Goal: Task Accomplishment & Management: Use online tool/utility

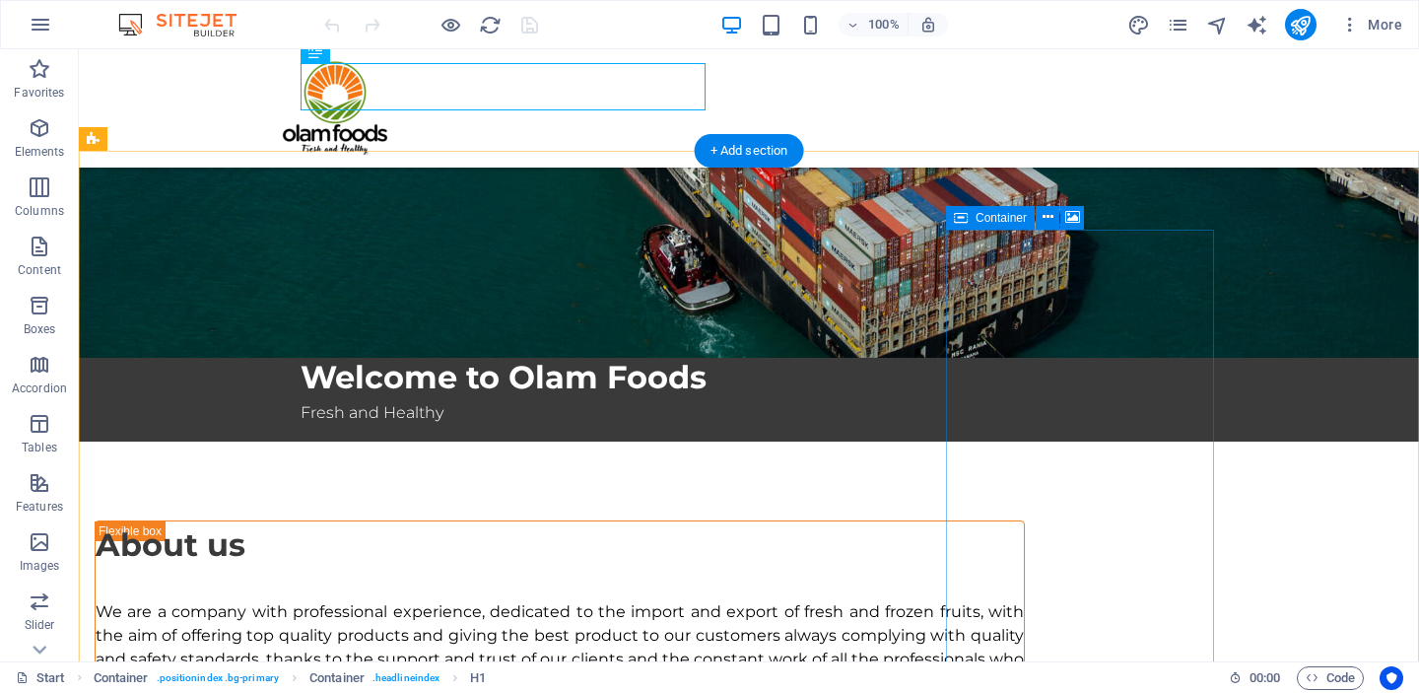
scroll to position [707, 0]
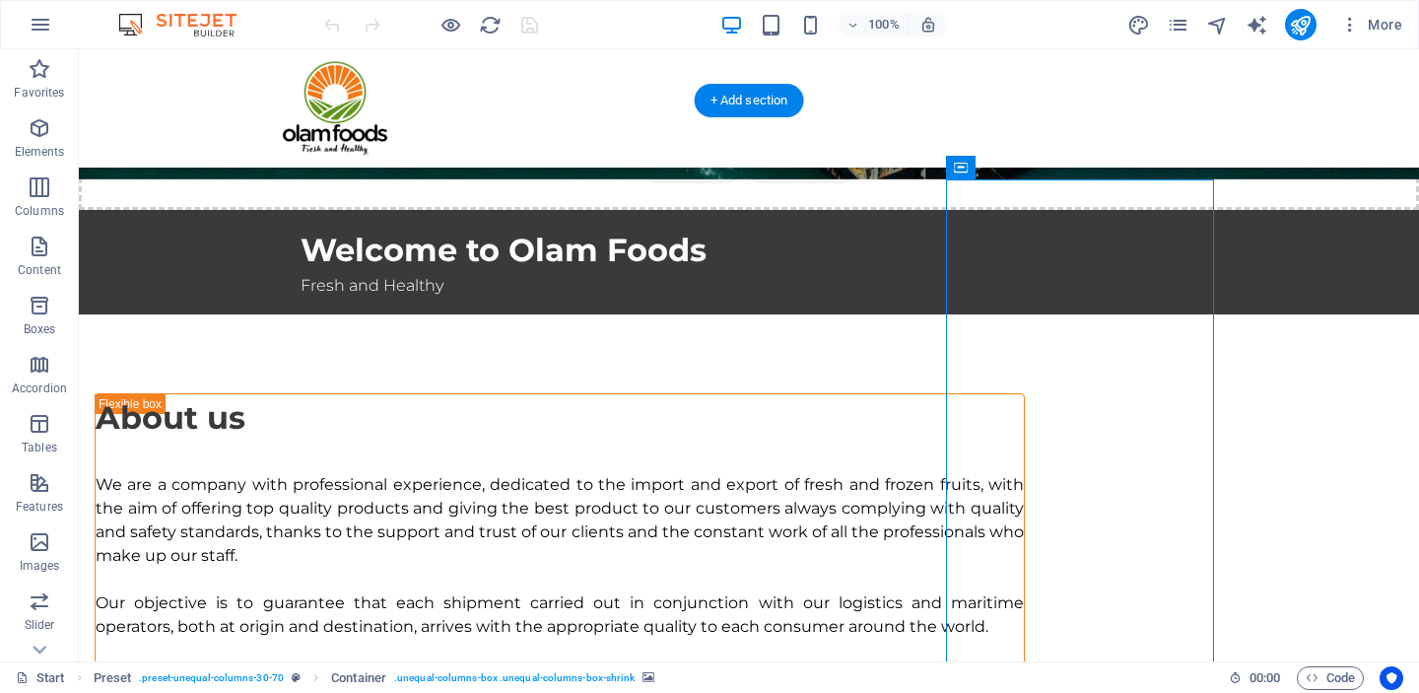
scroll to position [598, 0]
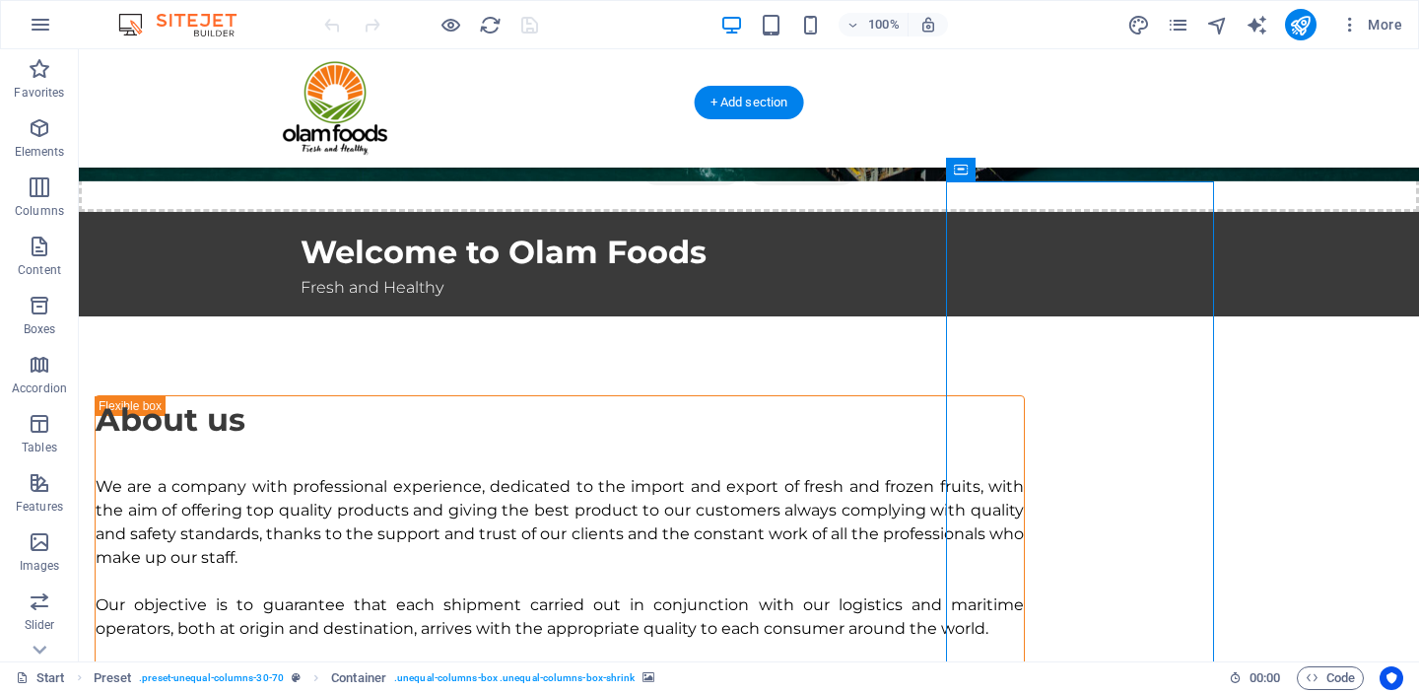
select select "px"
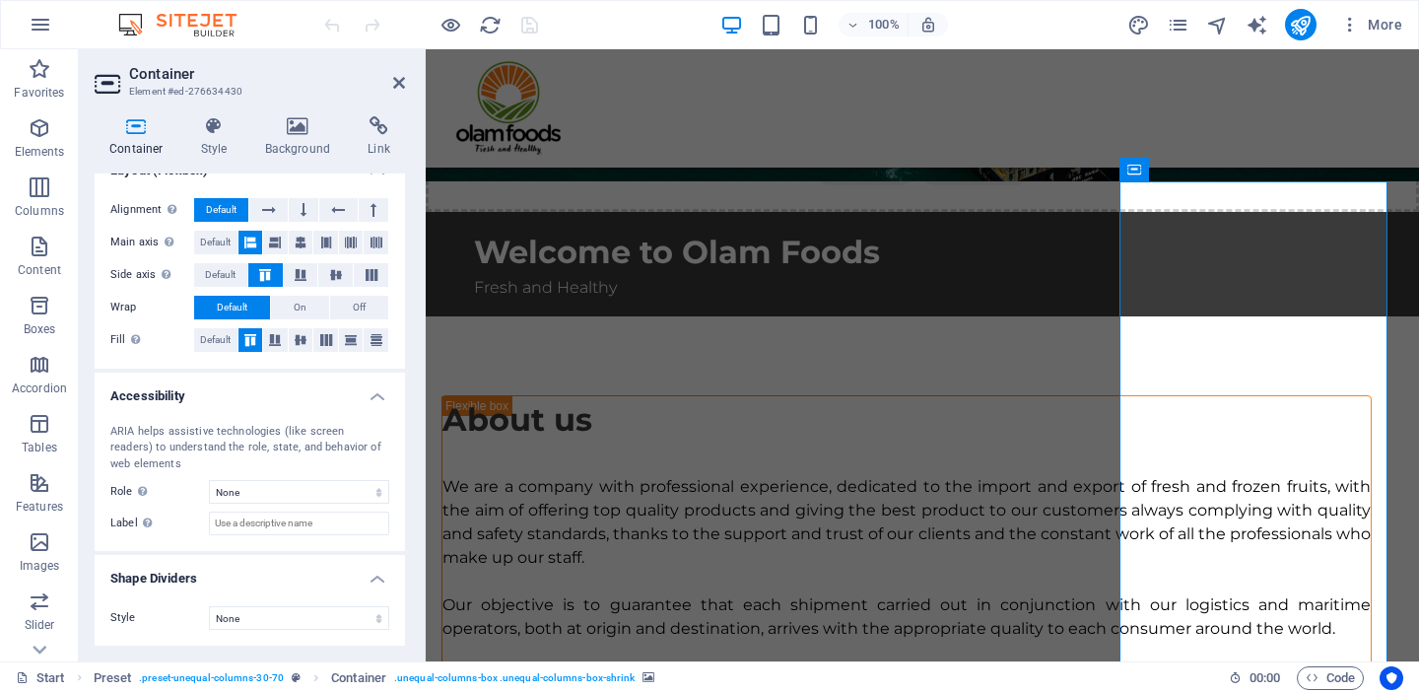
scroll to position [123, 0]
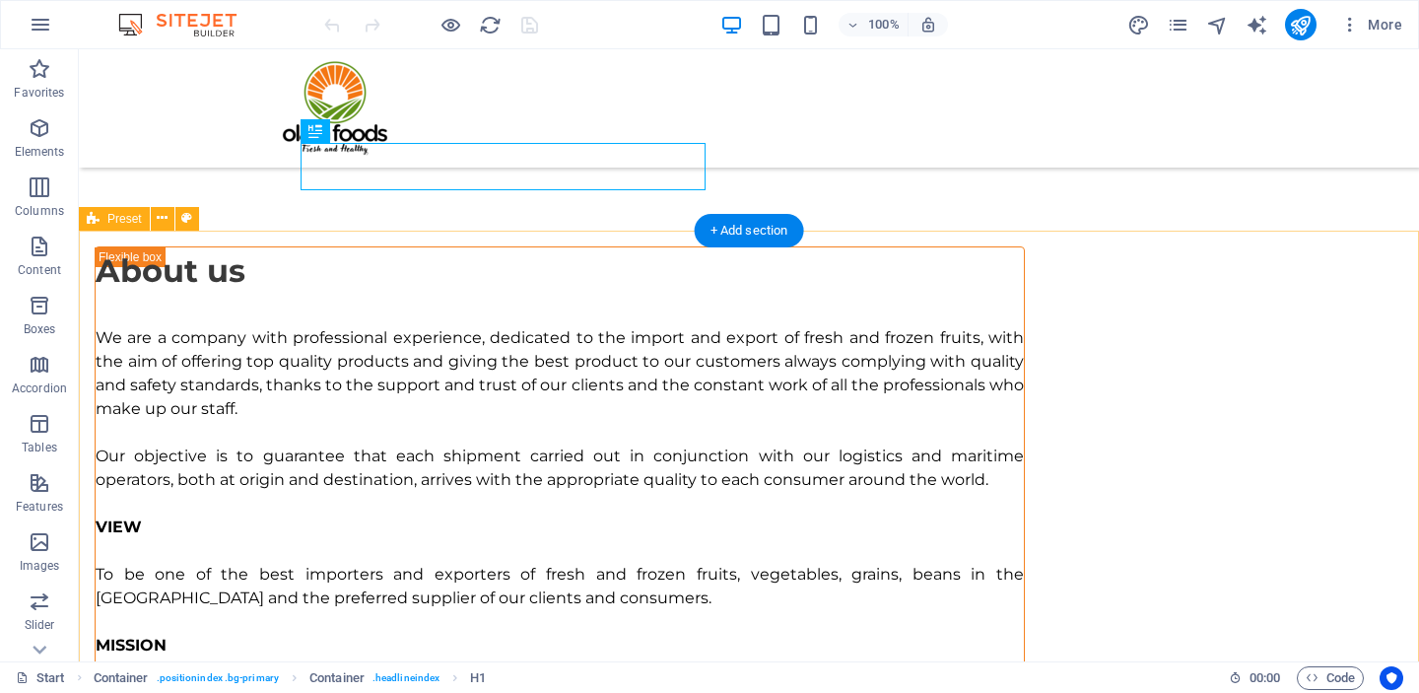
scroll to position [759, 0]
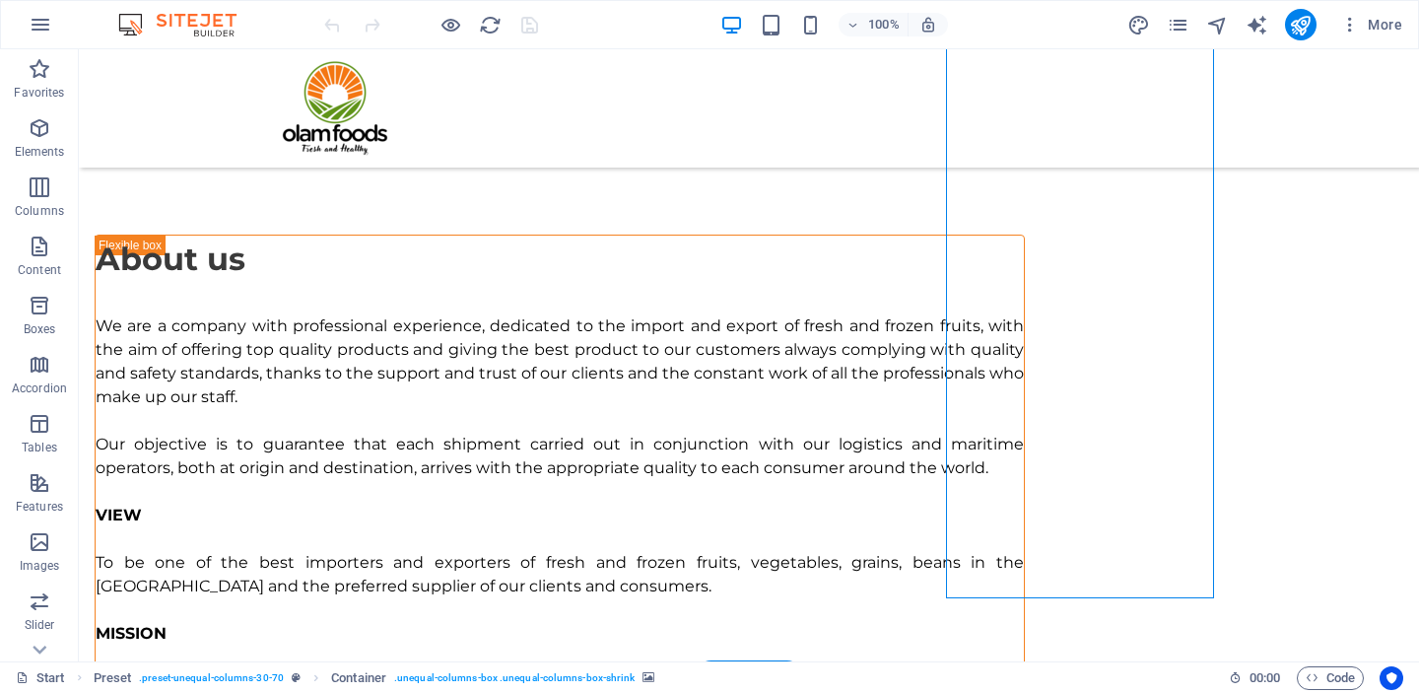
select select "px"
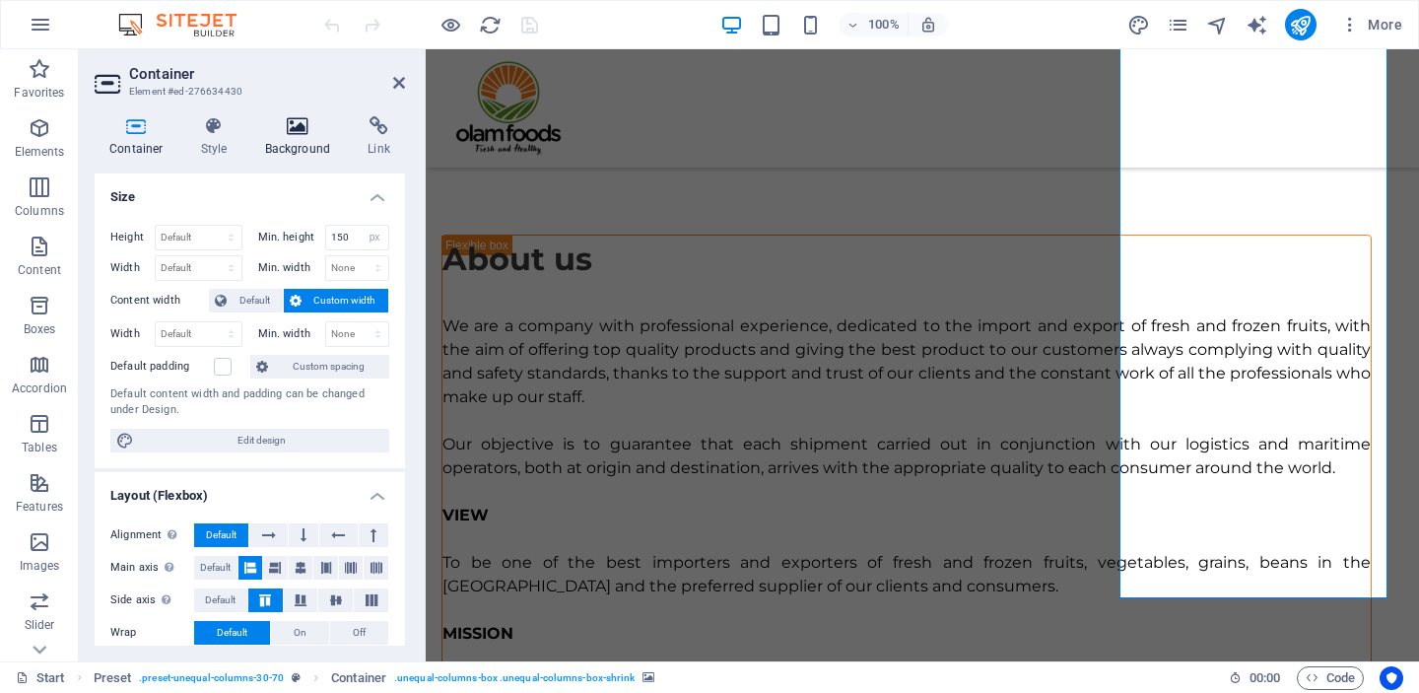
click at [296, 118] on icon at bounding box center [298, 126] width 96 height 20
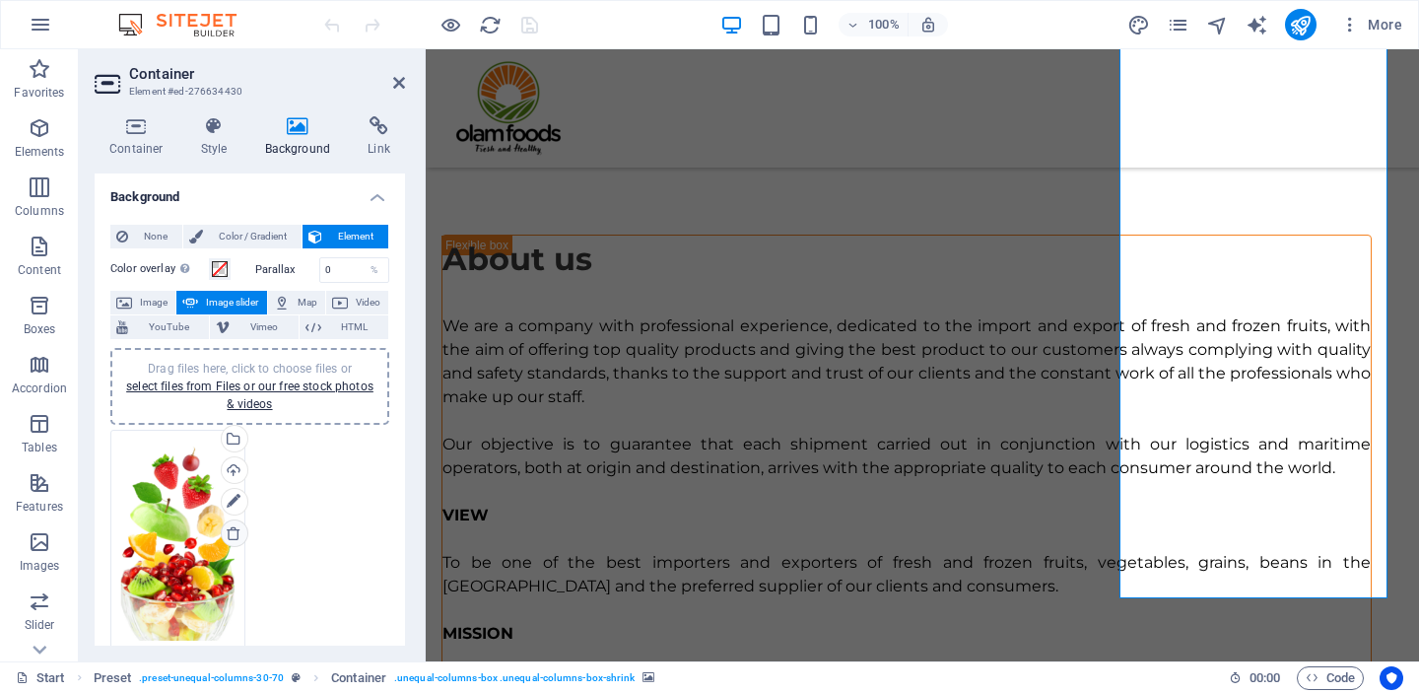
click at [234, 536] on icon at bounding box center [234, 533] width 16 height 16
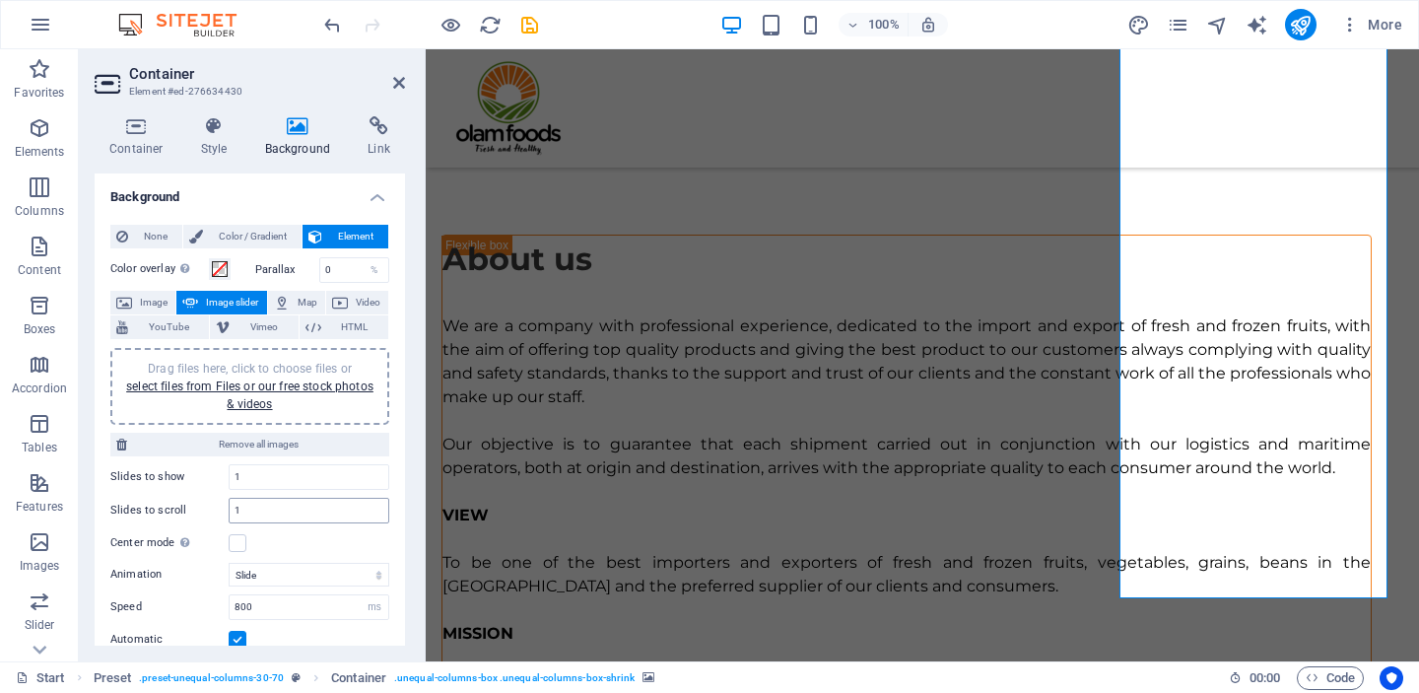
scroll to position [0, 0]
click at [1301, 29] on icon "publish" at bounding box center [1300, 25] width 23 height 23
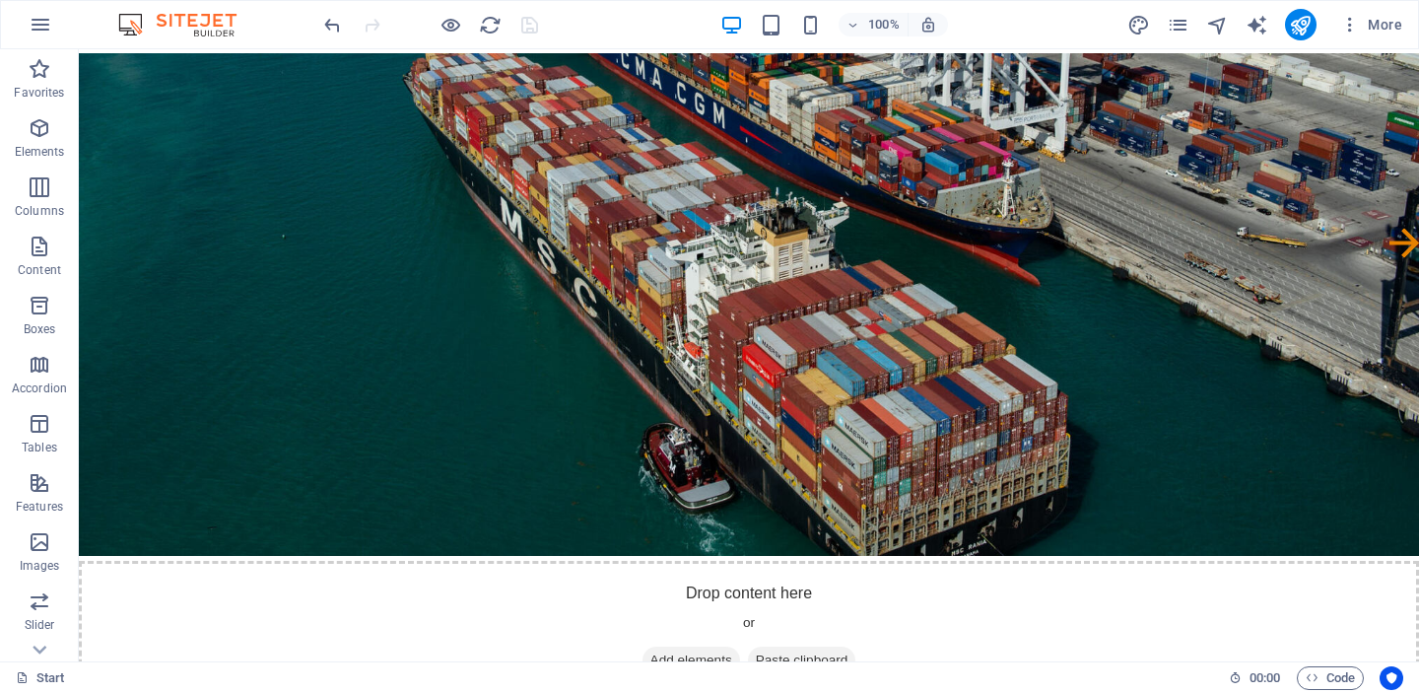
scroll to position [106, 0]
